Goal: Check status: Check status

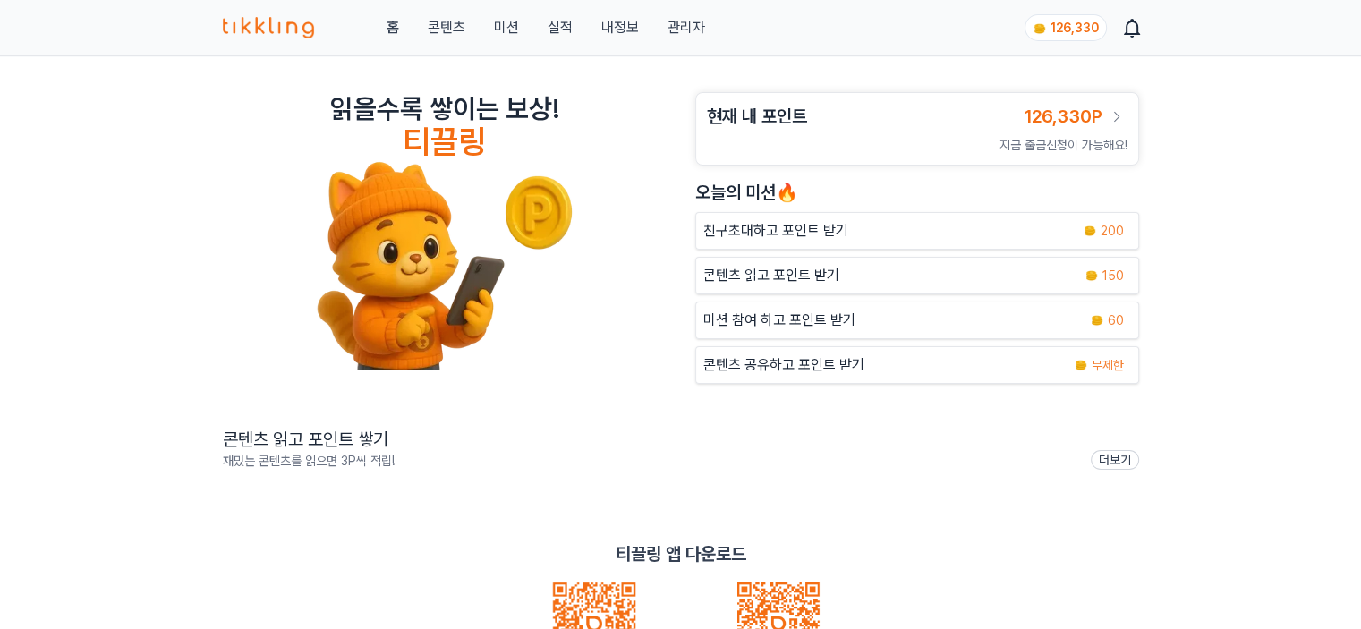
click at [690, 30] on link "관리자" at bounding box center [686, 27] width 38 height 21
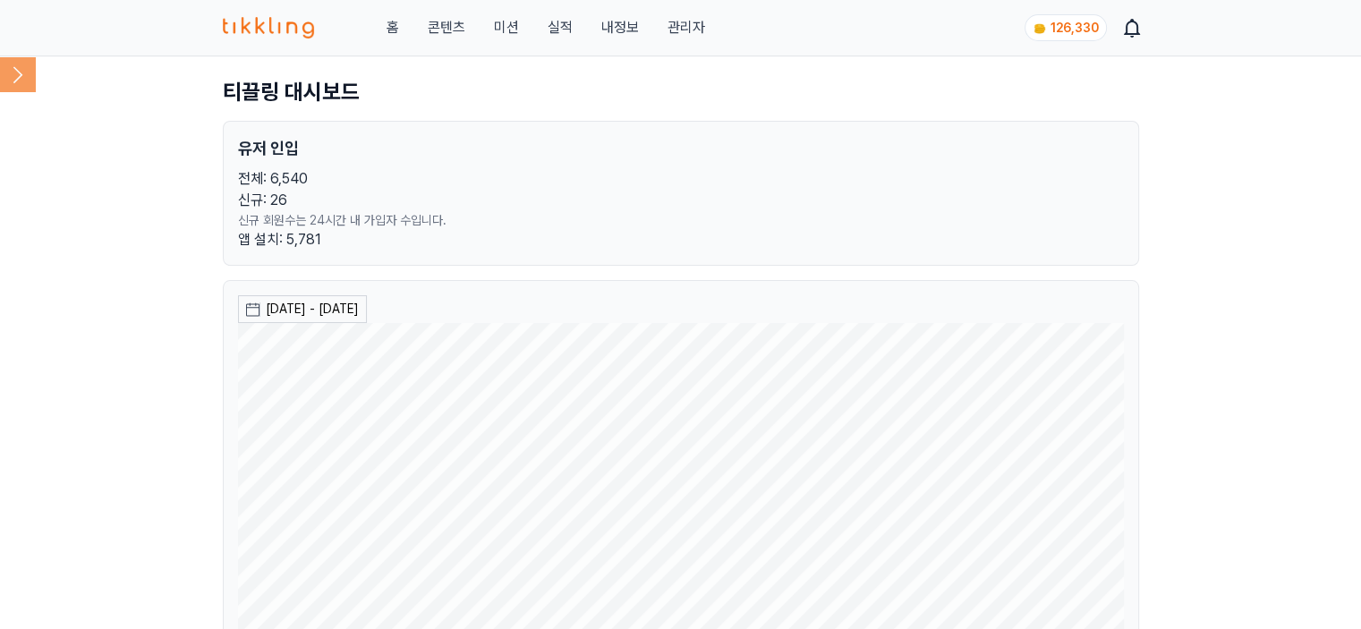
click at [18, 74] on icon at bounding box center [18, 74] width 36 height 36
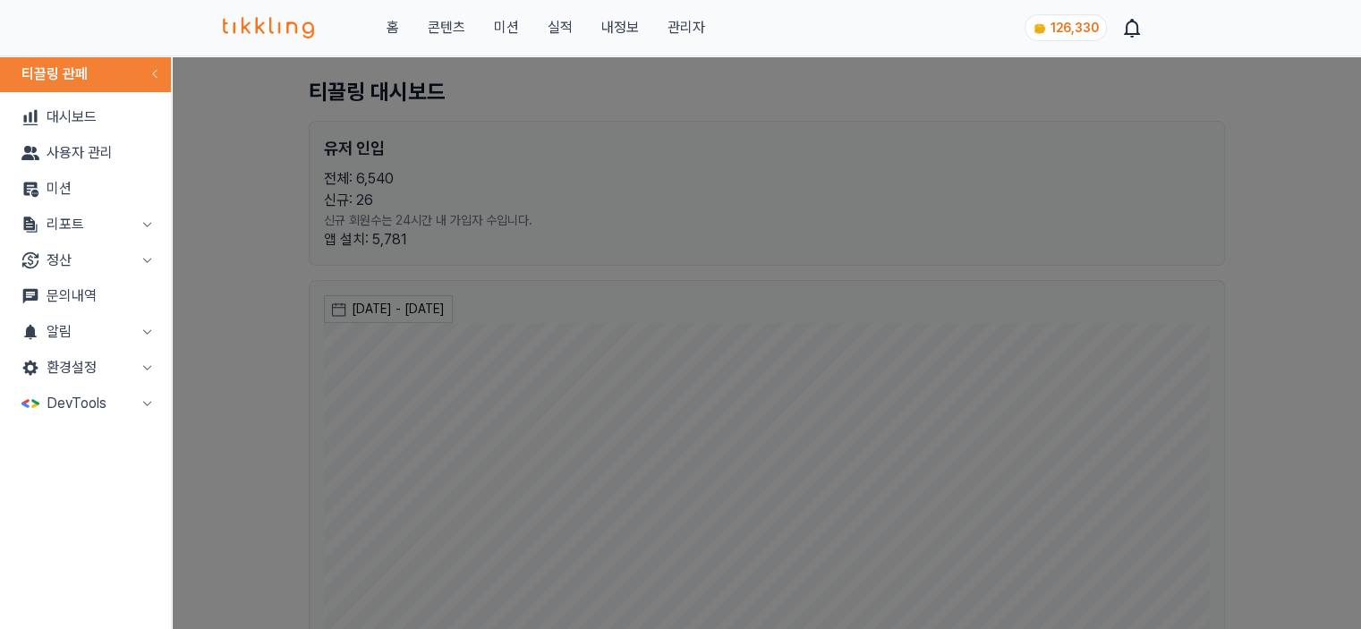
click at [146, 222] on icon at bounding box center [148, 225] width 18 height 18
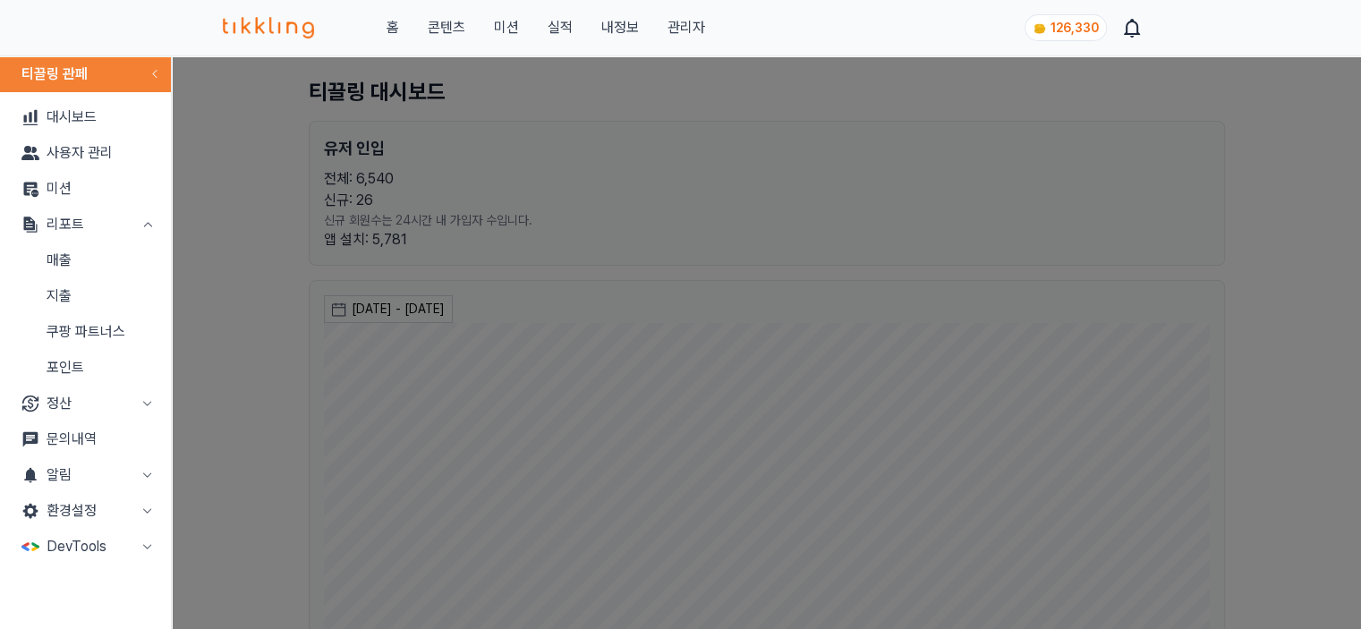
click at [132, 261] on link "매출" at bounding box center [85, 261] width 157 height 36
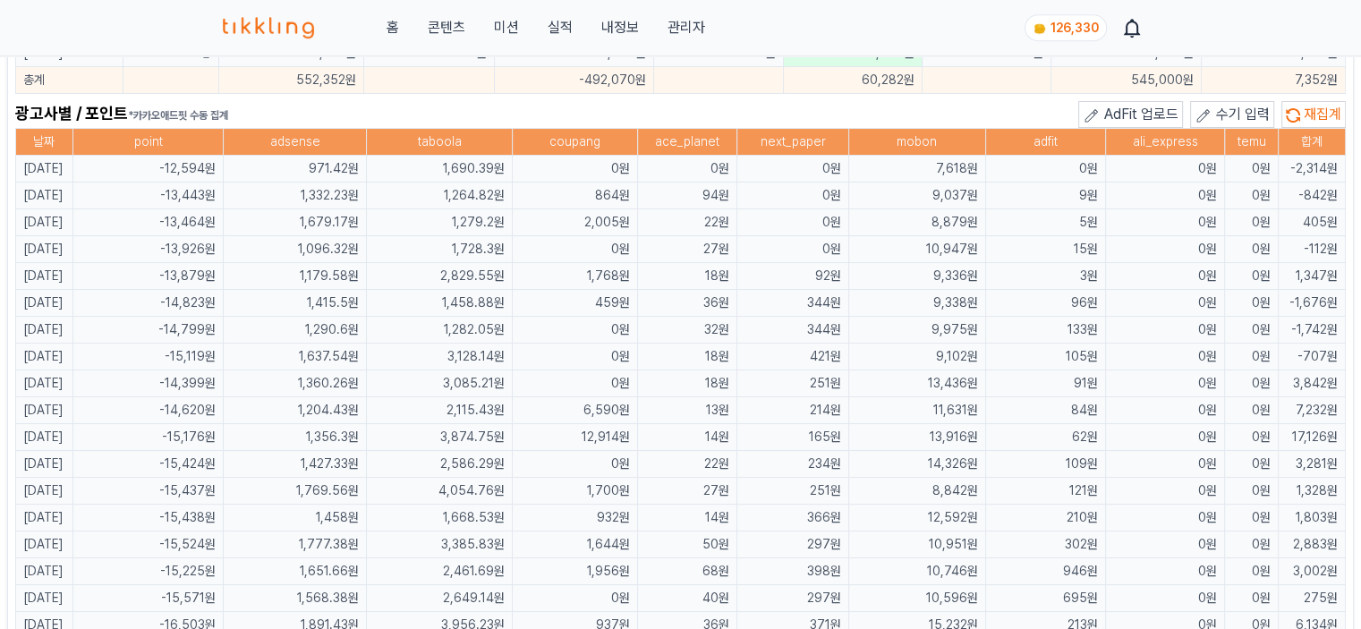
scroll to position [1207, 0]
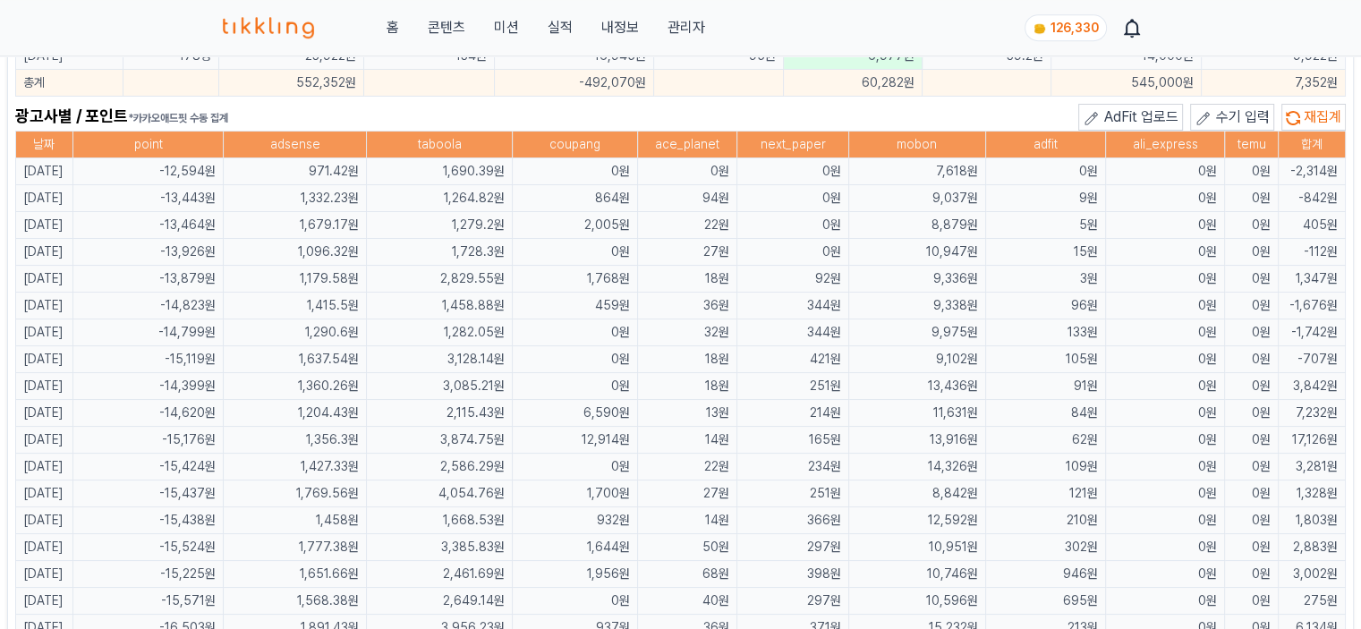
click at [1312, 108] on span "재집계" at bounding box center [1323, 116] width 38 height 17
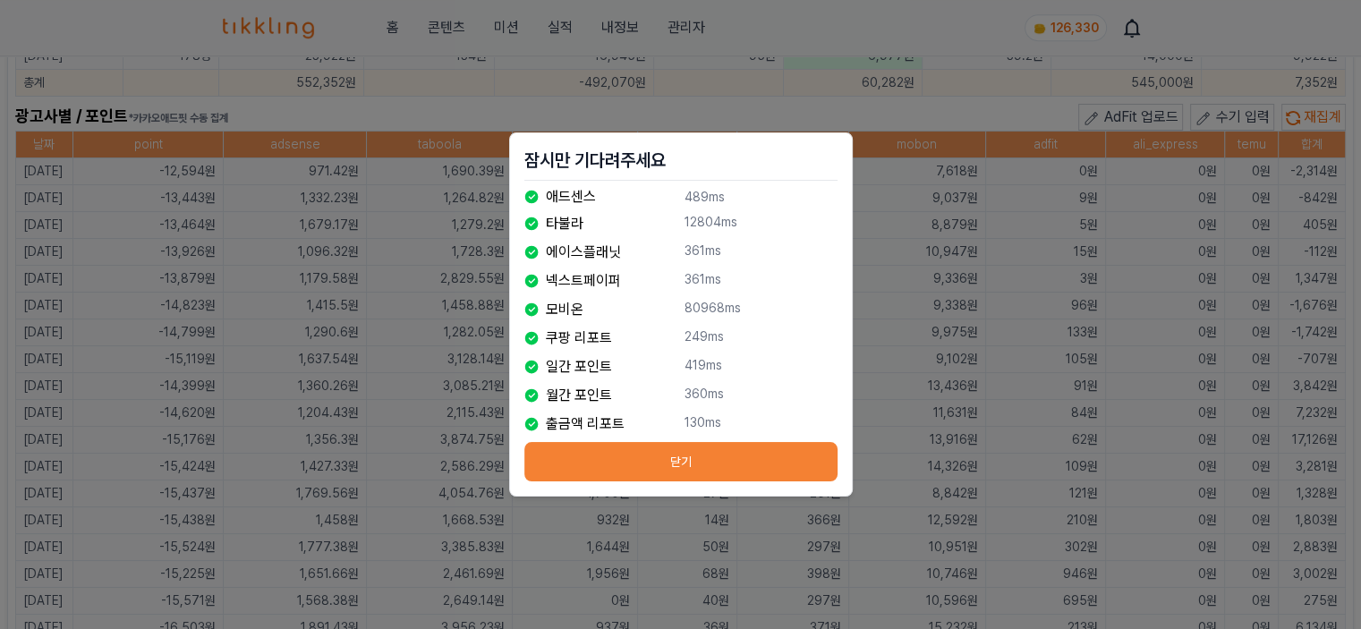
click at [782, 457] on button "닫기" at bounding box center [680, 461] width 313 height 39
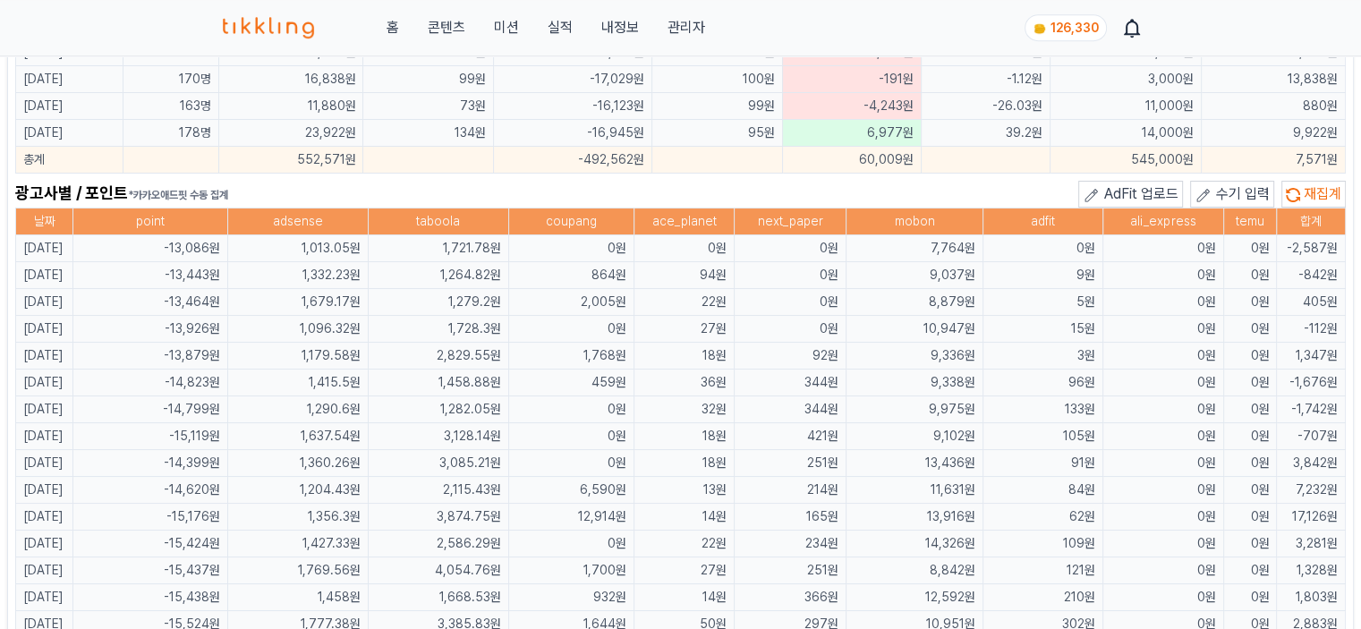
scroll to position [1148, 0]
